Goal: Task Accomplishment & Management: Complete application form

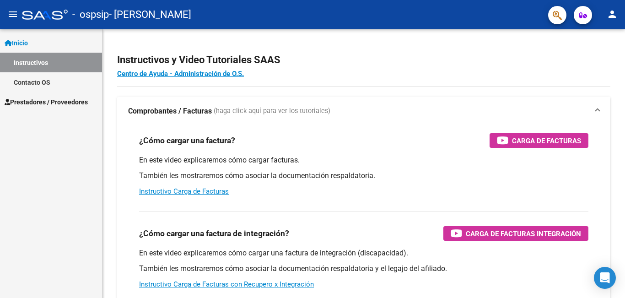
click at [7, 16] on button "menu" at bounding box center [13, 14] width 18 height 18
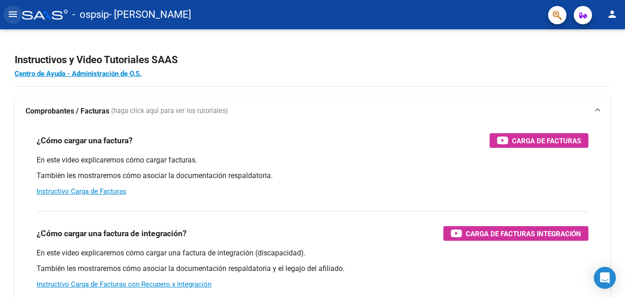
click at [20, 18] on button "menu" at bounding box center [13, 14] width 18 height 18
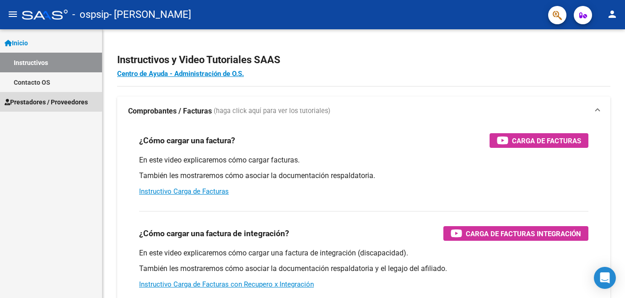
click at [33, 100] on span "Prestadores / Proveedores" at bounding box center [46, 102] width 83 height 10
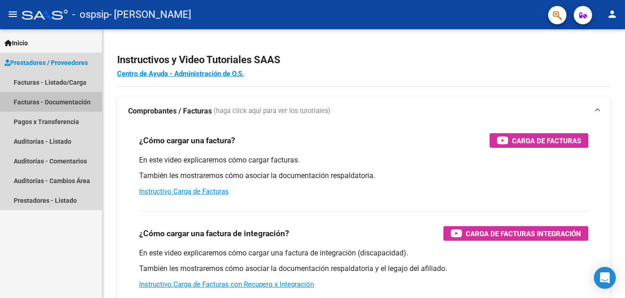
click at [33, 100] on link "Facturas - Documentación" at bounding box center [51, 102] width 102 height 20
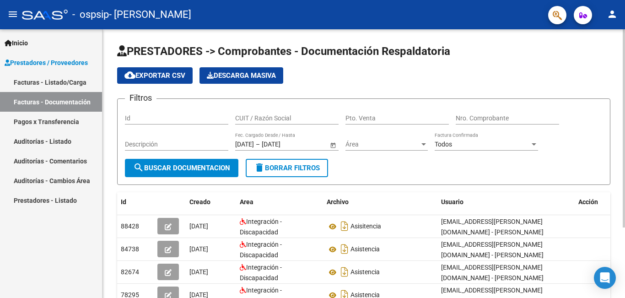
click at [159, 118] on input "Id" at bounding box center [176, 118] width 103 height 8
click at [154, 74] on span "cloud_download Exportar CSV" at bounding box center [154, 75] width 61 height 8
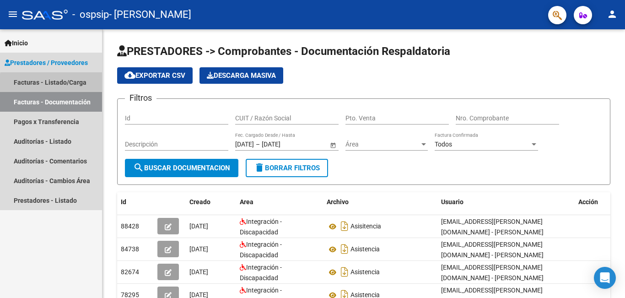
click at [71, 85] on link "Facturas - Listado/Carga" at bounding box center [51, 82] width 102 height 20
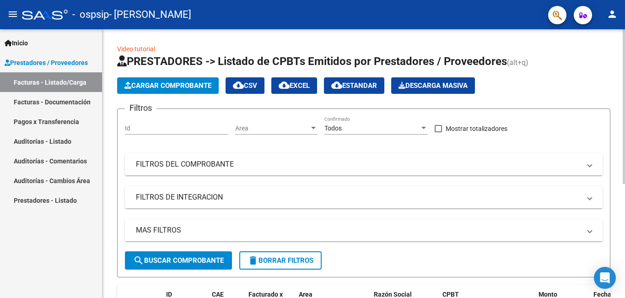
click at [170, 131] on input "Id" at bounding box center [176, 128] width 103 height 8
click at [188, 85] on span "Cargar Comprobante" at bounding box center [167, 85] width 87 height 8
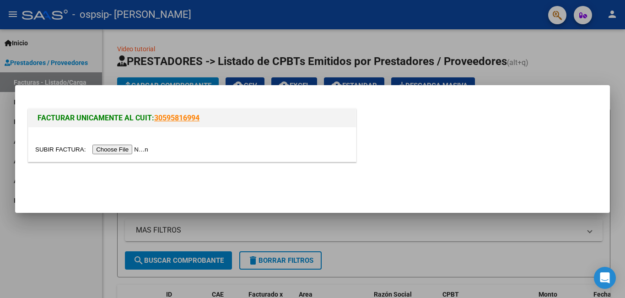
click at [134, 149] on input "file" at bounding box center [93, 150] width 116 height 10
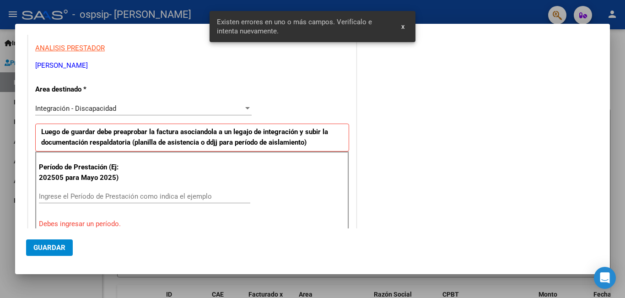
scroll to position [171, 0]
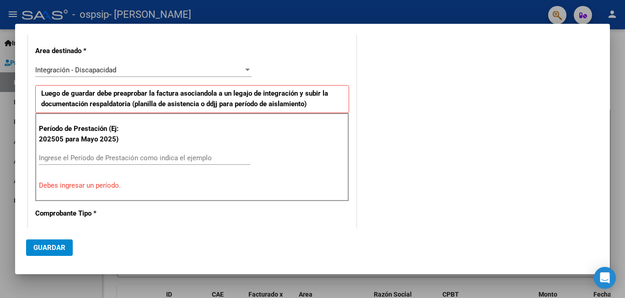
click at [244, 64] on div "Integración - Discapacidad Seleccionar Area" at bounding box center [143, 70] width 216 height 14
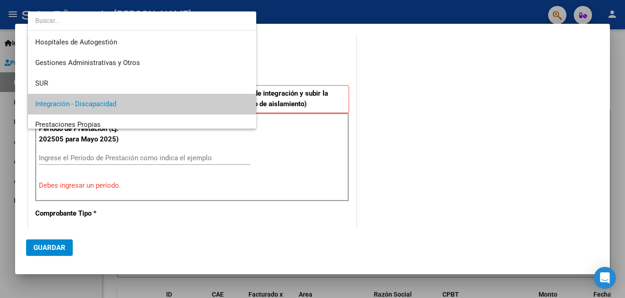
scroll to position [34, 0]
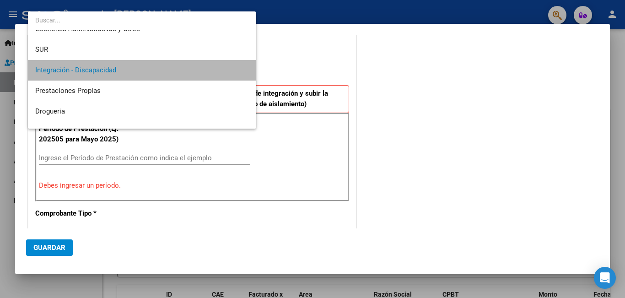
click at [177, 70] on span "Integración - Discapacidad" at bounding box center [142, 70] width 214 height 21
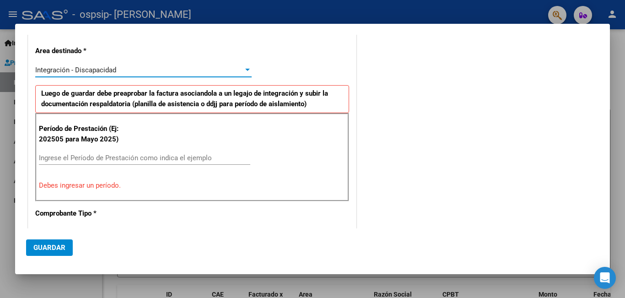
click at [73, 154] on input "Ingrese el Período de Prestación como indica el ejemplo" at bounding box center [144, 158] width 211 height 8
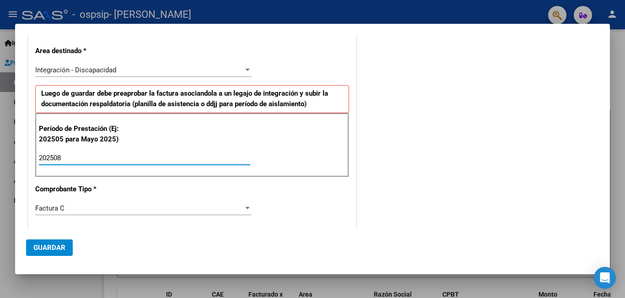
type input "202508"
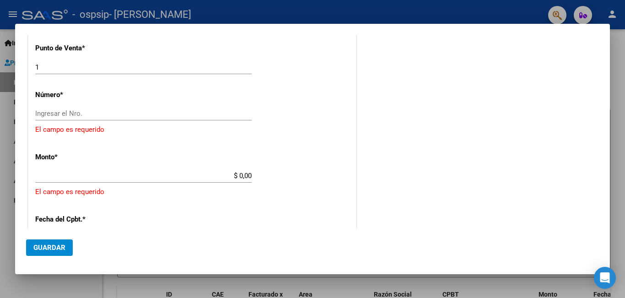
scroll to position [340, 0]
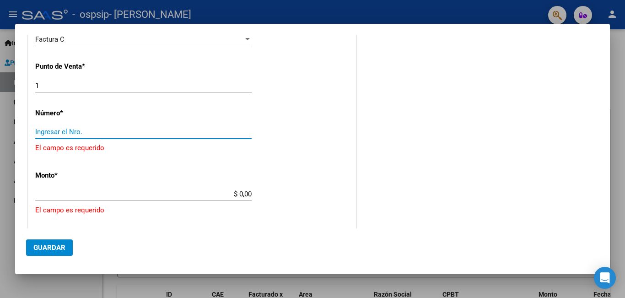
click at [90, 134] on input "Ingresar el Nro." at bounding box center [143, 132] width 216 height 8
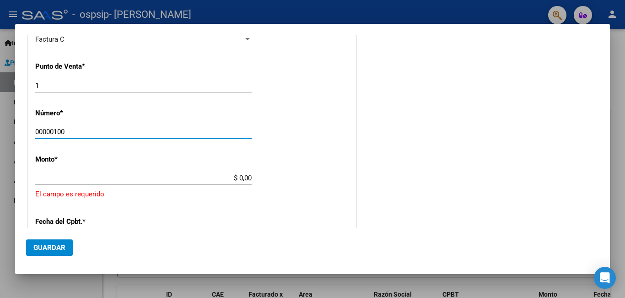
type input "00000100"
click at [60, 181] on input "$ 0,00" at bounding box center [143, 178] width 216 height 8
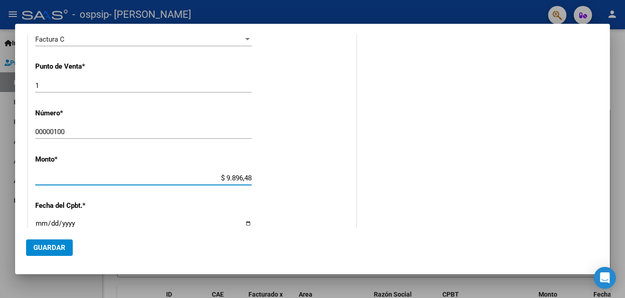
type input "$ 98.964,88"
click at [67, 224] on input "Ingresar la fecha" at bounding box center [143, 226] width 216 height 15
click at [243, 223] on input "Ingresar la fecha" at bounding box center [143, 226] width 216 height 15
type input "[DATE]"
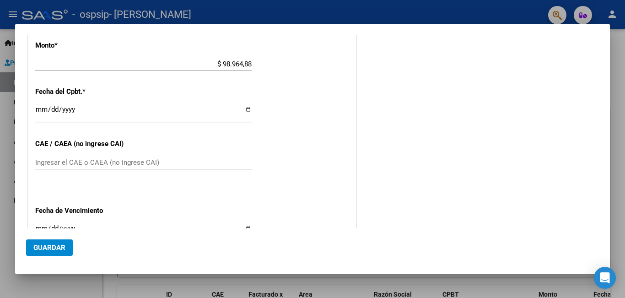
scroll to position [469, 0]
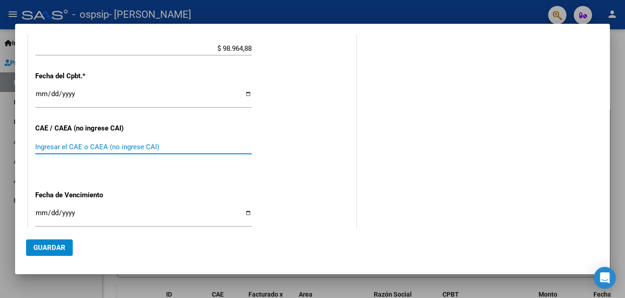
click at [90, 144] on input "Ingresar el CAE o CAEA (no ingrese CAI)" at bounding box center [143, 147] width 216 height 8
type input "75366810524960"
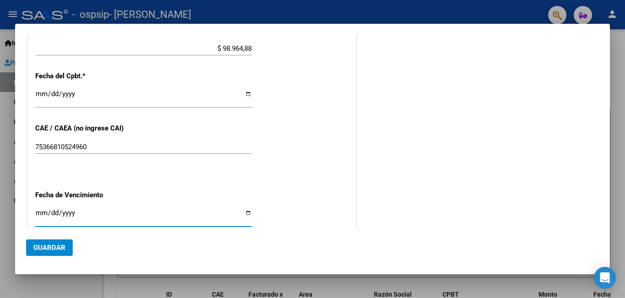
click at [64, 209] on input "Ingresar la fecha" at bounding box center [143, 216] width 216 height 15
click at [247, 209] on input "Ingresar la fecha" at bounding box center [143, 216] width 216 height 15
type input "[DATE]"
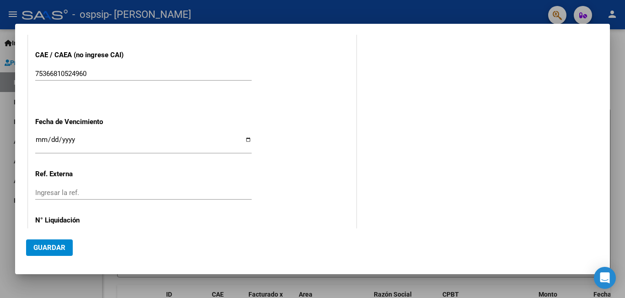
scroll to position [566, 0]
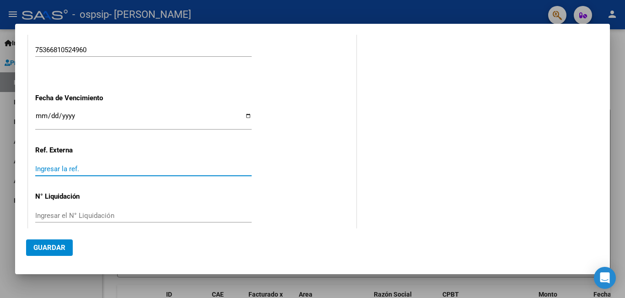
click at [79, 165] on input "Ingresar la ref." at bounding box center [143, 169] width 216 height 8
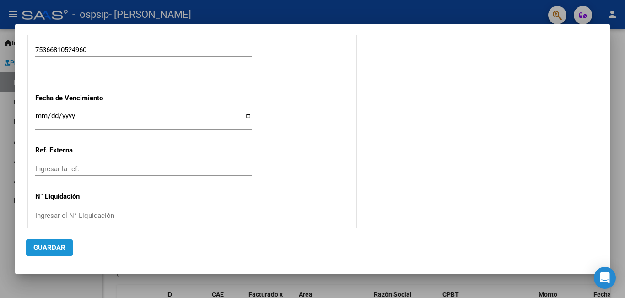
click at [44, 246] on span "Guardar" at bounding box center [49, 247] width 32 height 8
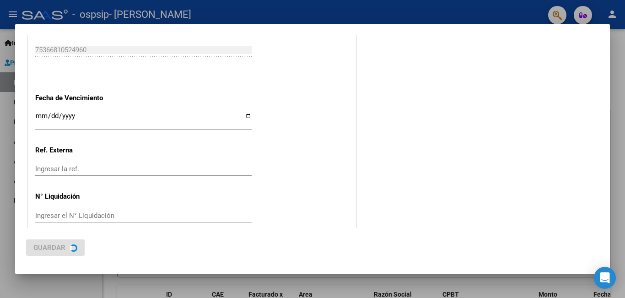
scroll to position [0, 0]
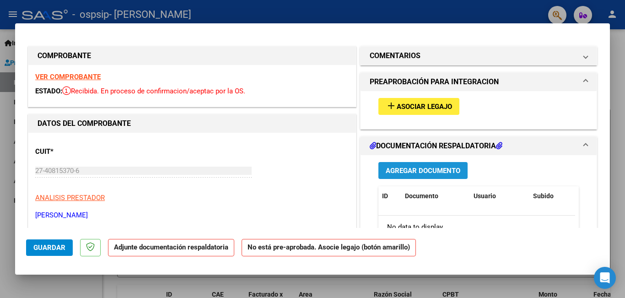
click at [400, 167] on span "Agregar Documento" at bounding box center [422, 170] width 75 height 8
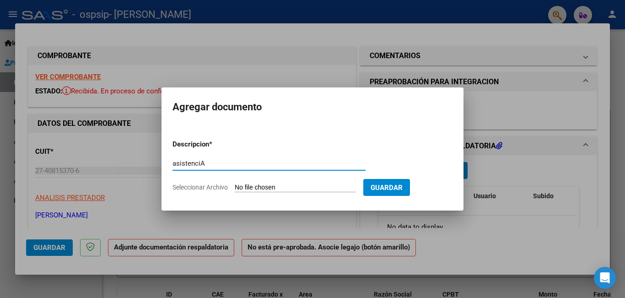
type input "asistenciA"
click at [385, 183] on span "Guardar" at bounding box center [386, 187] width 32 height 8
click at [306, 194] on form "Descripcion * asistenciA Escriba aquí una descripcion Seleccionar Archivo Guard…" at bounding box center [312, 165] width 280 height 67
click at [303, 191] on input "Seleccionar Archivo" at bounding box center [295, 187] width 121 height 9
type input "C:\fakepath\CamScanner [DATE] 13.14.pdf"
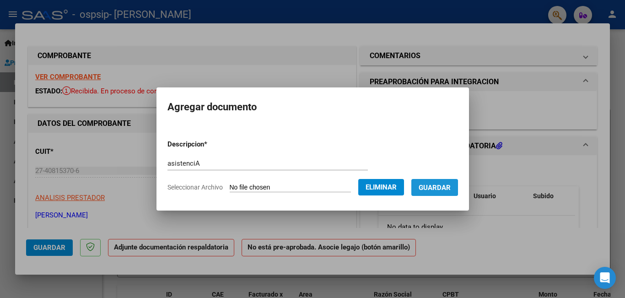
click at [434, 187] on span "Guardar" at bounding box center [434, 187] width 32 height 8
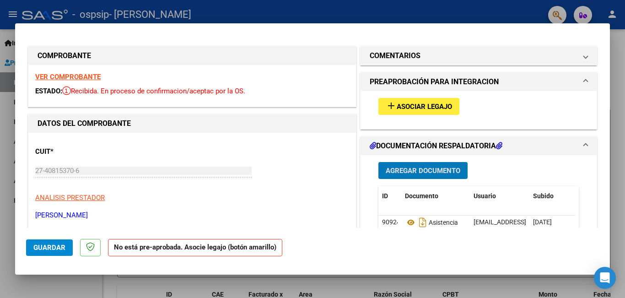
click at [406, 97] on div "add Asociar Legajo" at bounding box center [478, 106] width 214 height 31
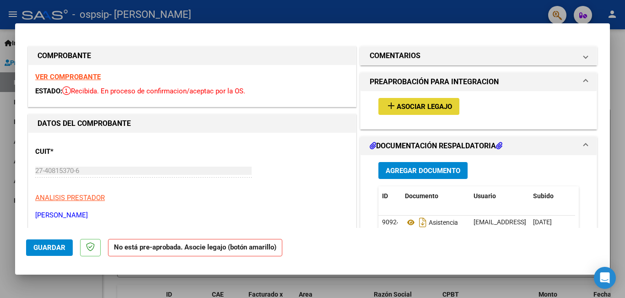
click at [396, 109] on span "Asociar Legajo" at bounding box center [423, 106] width 55 height 8
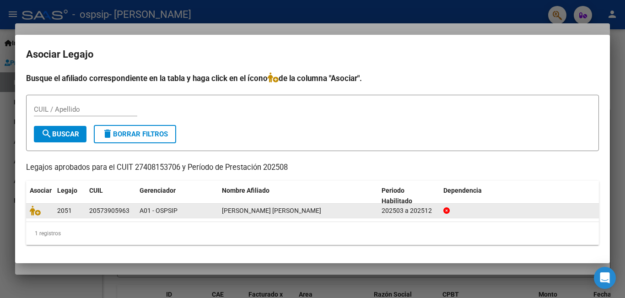
click at [222, 209] on span "[PERSON_NAME] [PERSON_NAME]" at bounding box center [271, 210] width 99 height 7
click at [37, 212] on icon at bounding box center [35, 210] width 11 height 10
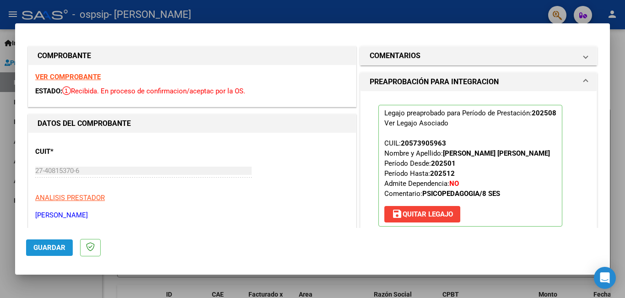
click at [39, 241] on button "Guardar" at bounding box center [49, 247] width 47 height 16
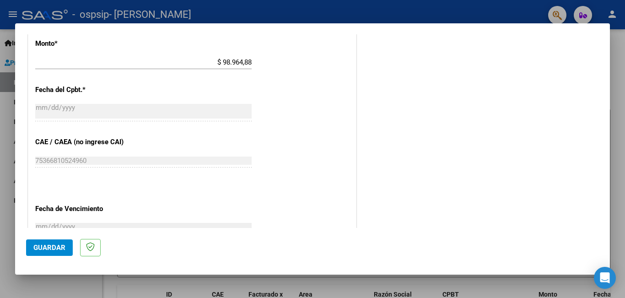
scroll to position [580, 0]
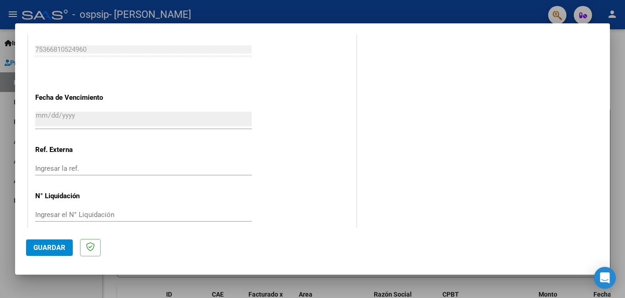
click at [211, 265] on mat-dialog-container "COMPROBANTE VER COMPROBANTE ESTADO: Recibida. En proceso de confirmacion/acepta…" at bounding box center [312, 149] width 594 height 252
click at [37, 250] on span "Guardar" at bounding box center [49, 247] width 32 height 8
click at [376, 285] on div at bounding box center [312, 149] width 625 height 298
type input "$ 0,00"
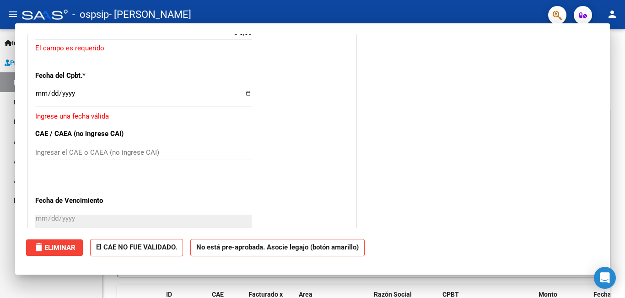
scroll to position [0, 0]
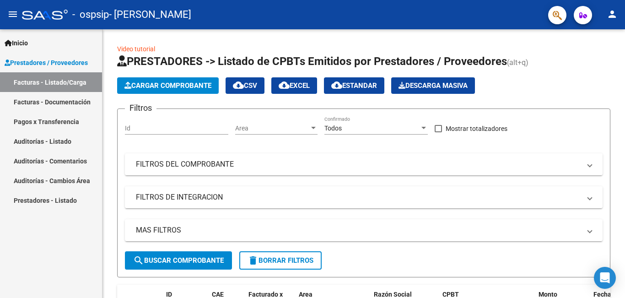
click at [78, 61] on span "Prestadores / Proveedores" at bounding box center [46, 63] width 83 height 10
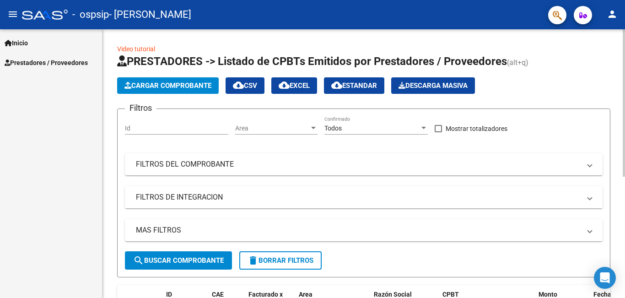
click at [624, 175] on div at bounding box center [623, 102] width 2 height 147
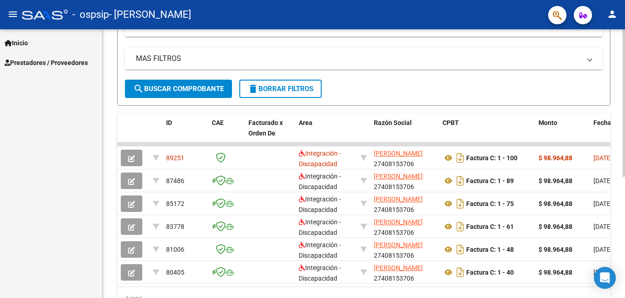
scroll to position [175, 0]
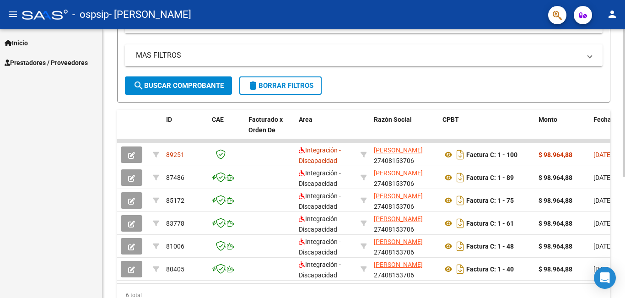
click at [624, 176] on div at bounding box center [623, 202] width 2 height 147
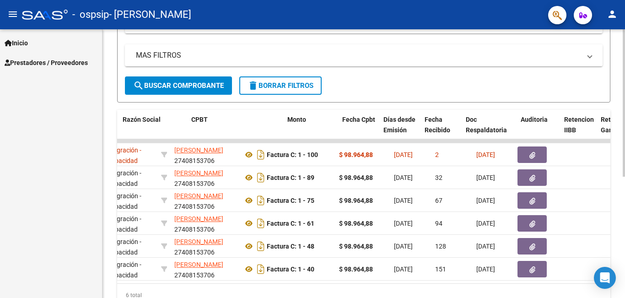
scroll to position [0, 251]
